Goal: Use online tool/utility: Utilize a website feature to perform a specific function

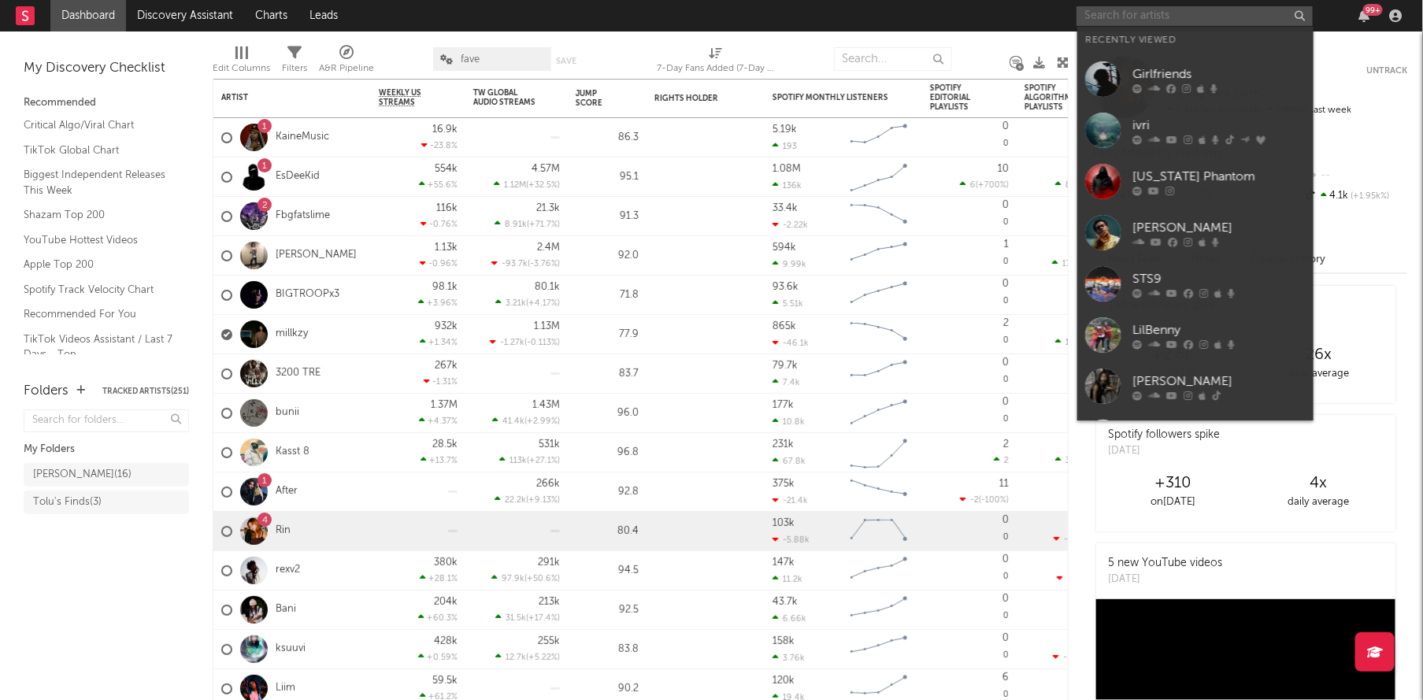
click at [1139, 13] on input "text" at bounding box center [1195, 16] width 236 height 20
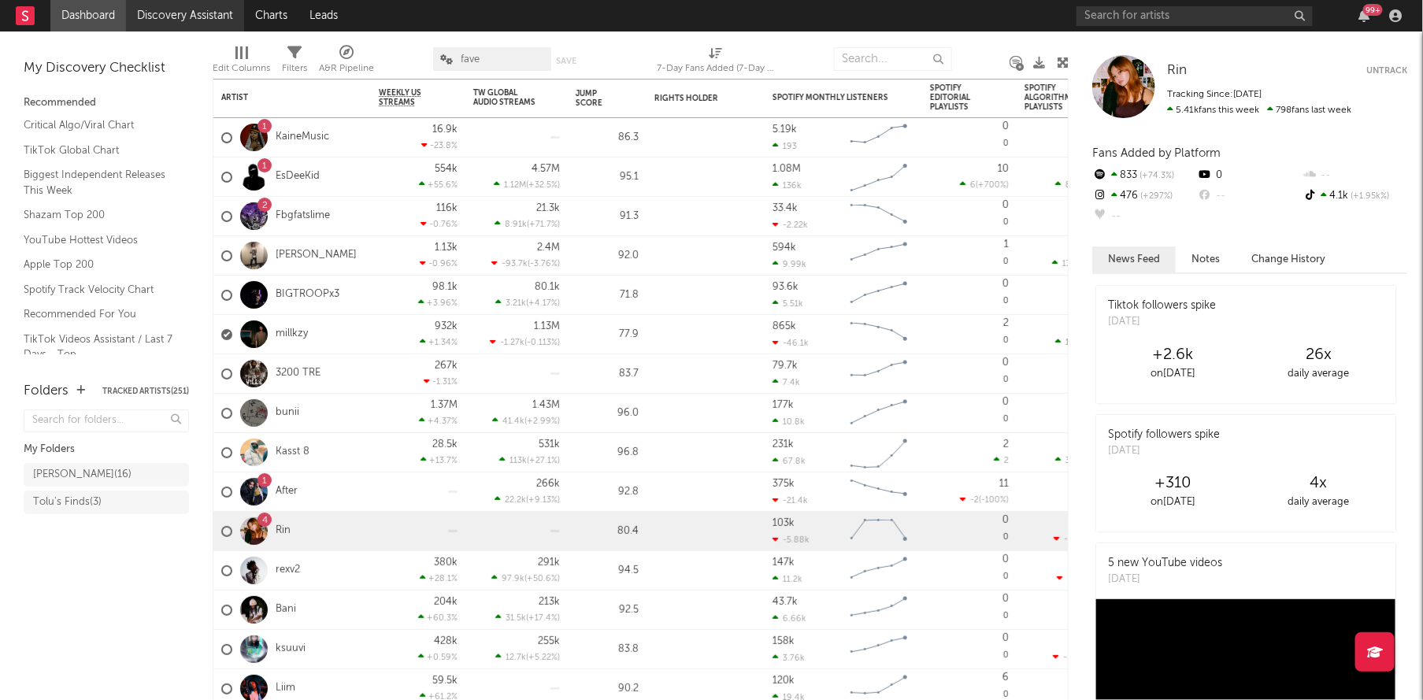
click at [184, 11] on link "Discovery Assistant" at bounding box center [185, 16] width 118 height 32
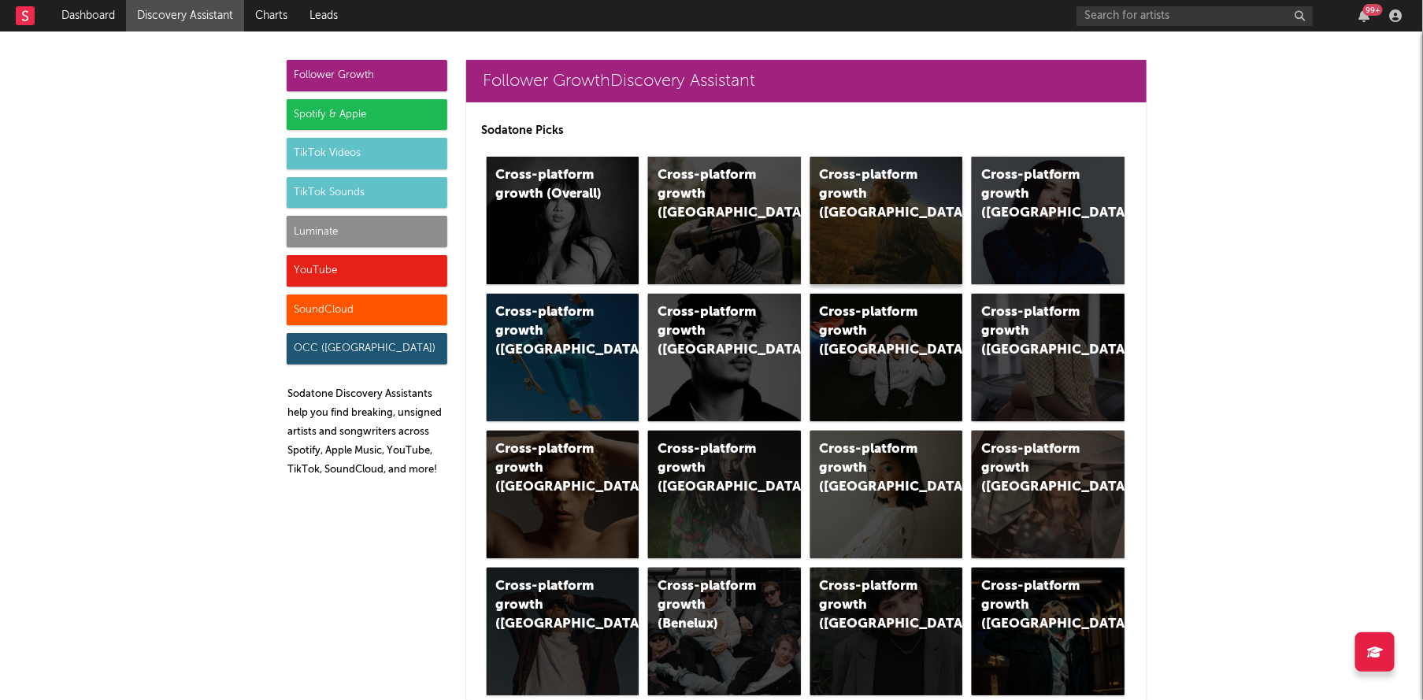
click at [873, 223] on div "Cross-platform growth ([GEOGRAPHIC_DATA])" at bounding box center [887, 221] width 153 height 128
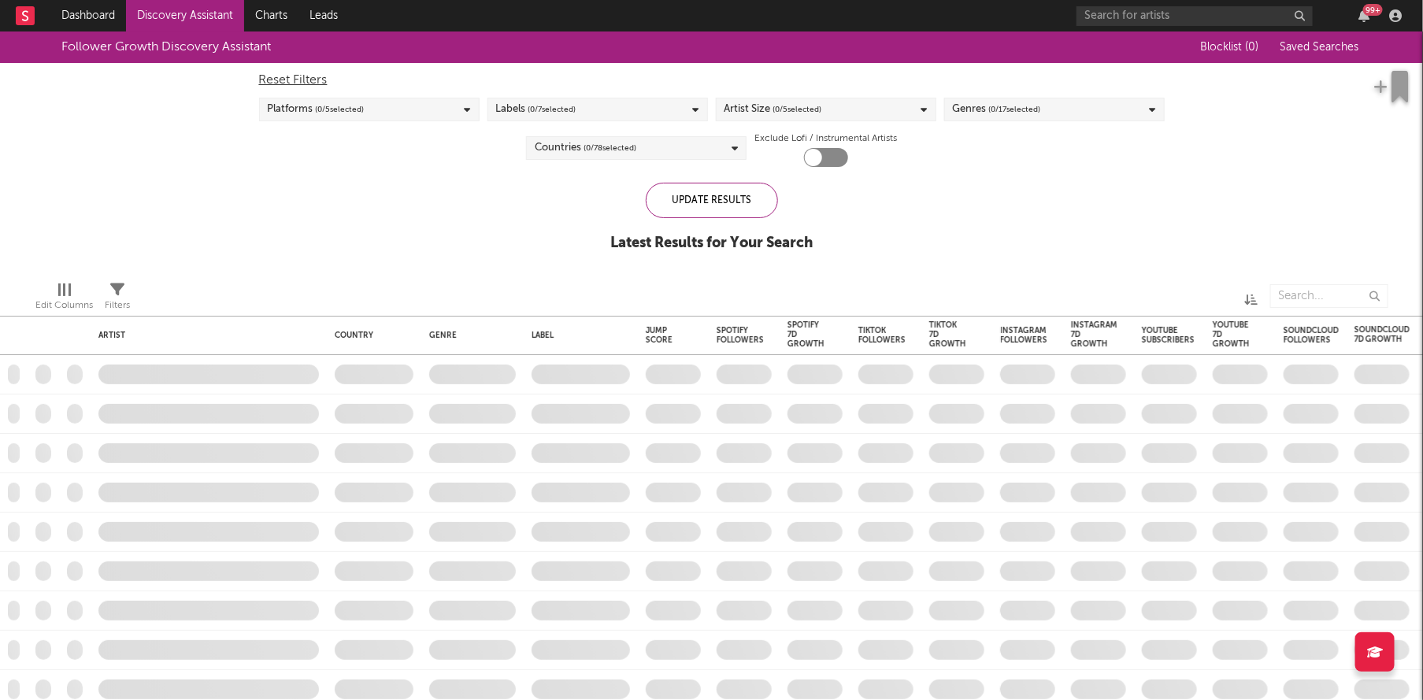
checkbox input "true"
